Goal: Task Accomplishment & Management: Use online tool/utility

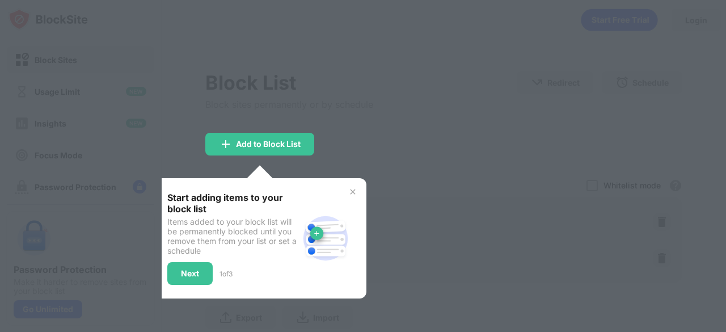
click at [361, 75] on div at bounding box center [363, 166] width 726 height 332
click at [251, 110] on div at bounding box center [363, 166] width 726 height 332
click at [355, 192] on img at bounding box center [352, 191] width 9 height 9
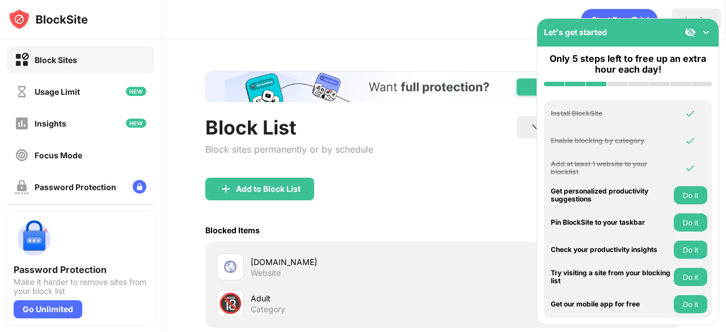
scroll to position [113, 0]
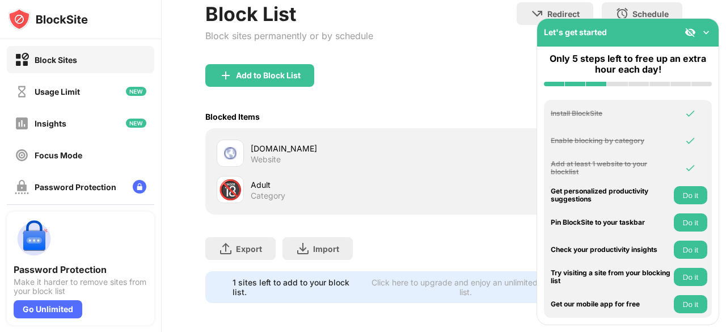
click at [277, 148] on div "[DOMAIN_NAME]" at bounding box center [347, 148] width 193 height 12
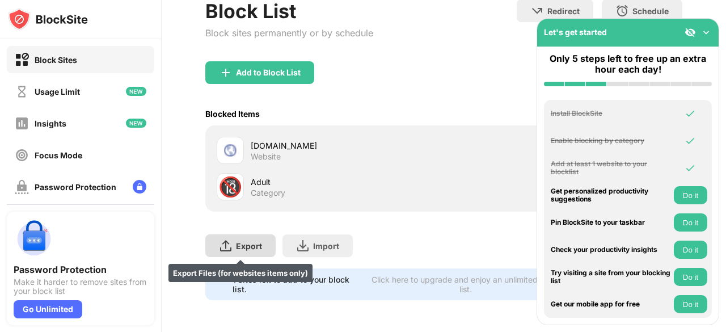
scroll to position [124, 0]
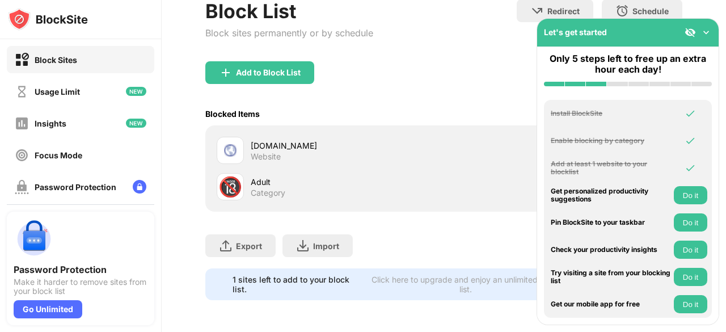
click at [244, 137] on div "[DOMAIN_NAME] Website" at bounding box center [331, 150] width 228 height 27
click at [227, 144] on img at bounding box center [231, 151] width 14 height 14
drag, startPoint x: 227, startPoint y: 137, endPoint x: 547, endPoint y: 106, distance: 321.5
click at [229, 144] on img at bounding box center [231, 151] width 14 height 14
click at [707, 27] on img at bounding box center [706, 32] width 11 height 11
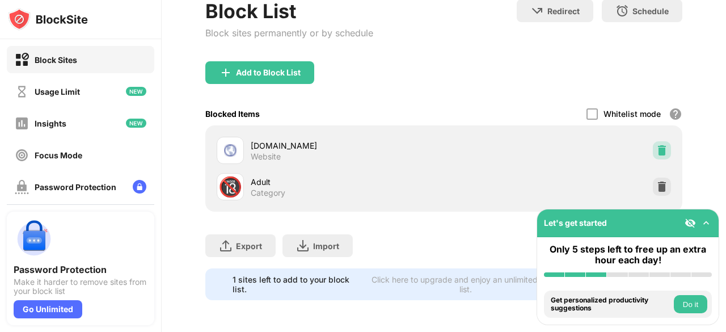
click at [656, 145] on img at bounding box center [661, 150] width 11 height 11
